Goal: Task Accomplishment & Management: Manage account settings

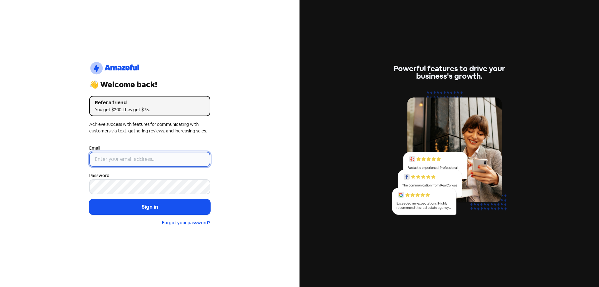
type input "[EMAIL_ADDRESS][DOMAIN_NAME]"
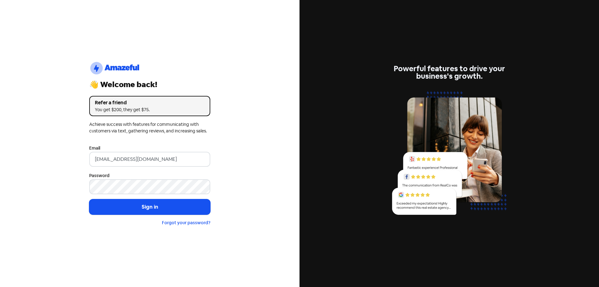
click at [134, 211] on button "Sign in" at bounding box center [149, 207] width 121 height 16
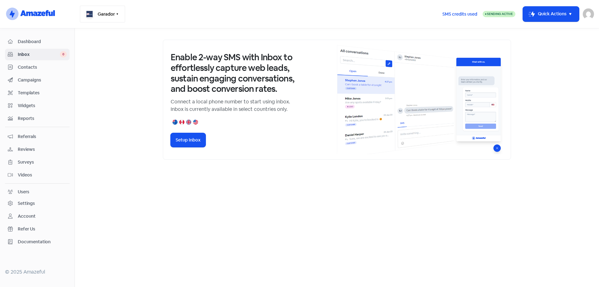
click at [118, 14] on icon "button" at bounding box center [118, 13] width 2 height 1
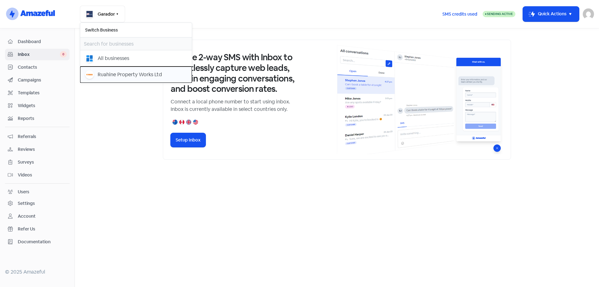
click at [101, 72] on div "Ruahine Property Works Ltd" at bounding box center [130, 74] width 64 height 7
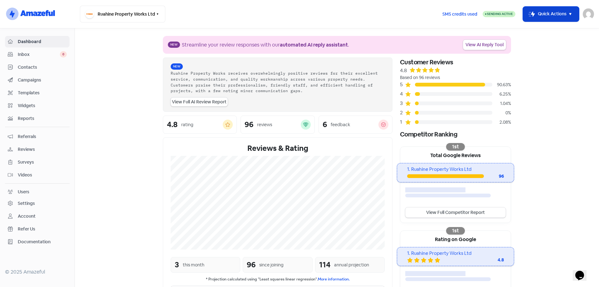
click at [571, 12] on icon "button" at bounding box center [570, 13] width 7 height 7
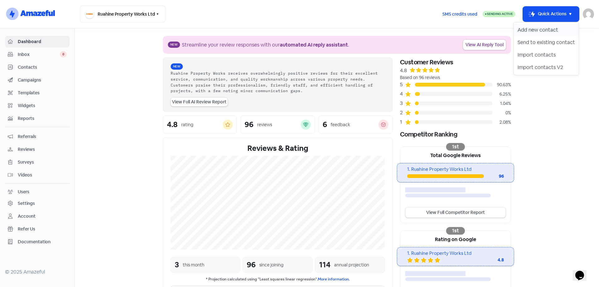
click at [552, 29] on button "Add new contact" at bounding box center [546, 30] width 65 height 12
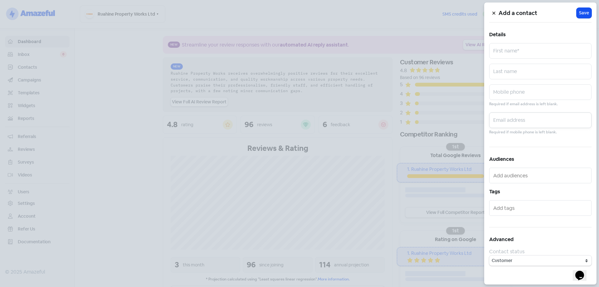
click at [521, 121] on input "text" at bounding box center [541, 120] width 102 height 16
paste input "sylvieodonnell@gmail.com"
type input "sylvieodonnell@gmail.com"
click at [535, 53] on input "text" at bounding box center [541, 51] width 102 height 16
type input "Sylvie"
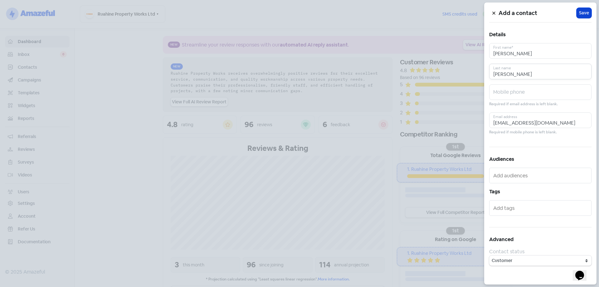
type input "O'Donnell"
click at [580, 15] on span "Save" at bounding box center [584, 13] width 10 height 7
